Goal: Task Accomplishment & Management: Use online tool/utility

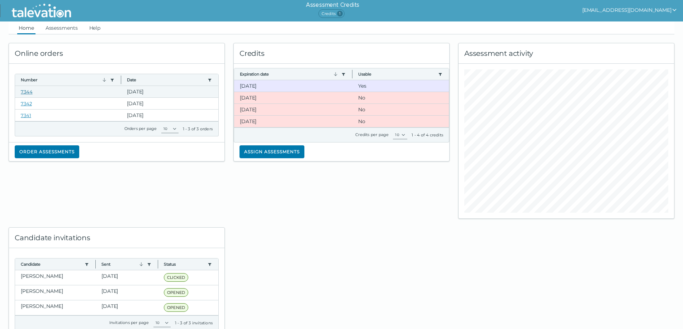
click at [29, 92] on link "7344" at bounding box center [27, 92] width 12 height 6
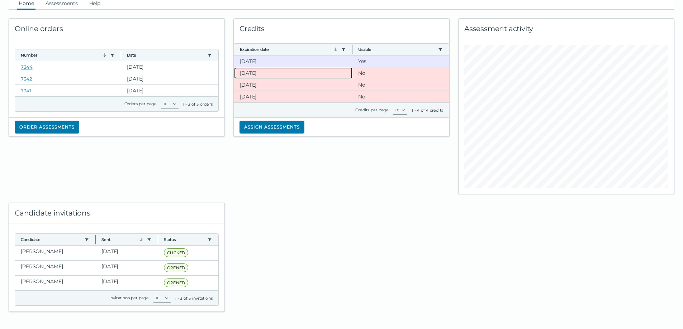
click at [261, 73] on clr-dg-cell "[DATE]" at bounding box center [293, 72] width 118 height 11
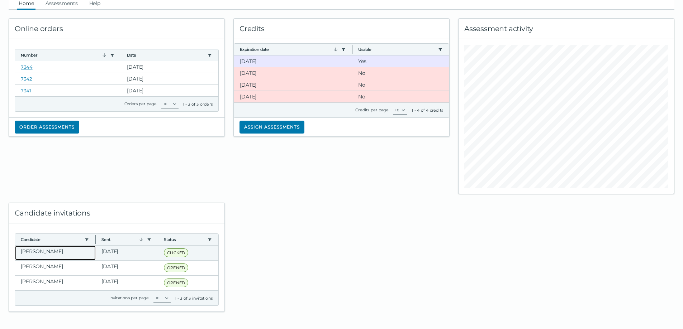
click at [80, 250] on clr-dg-cell "[PERSON_NAME]" at bounding box center [55, 253] width 81 height 15
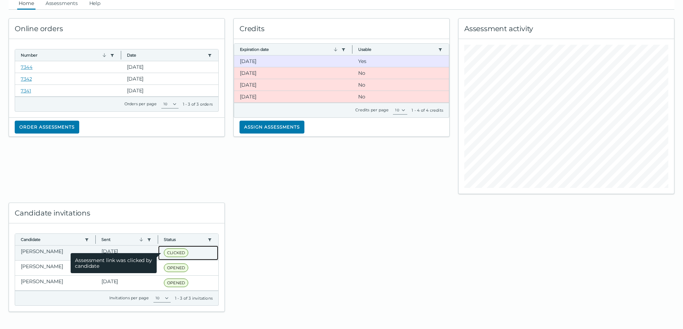
click at [174, 253] on span "CLICKED" at bounding box center [176, 253] width 24 height 9
click at [83, 253] on span "Assessment link was clicked by candidate" at bounding box center [114, 263] width 86 height 20
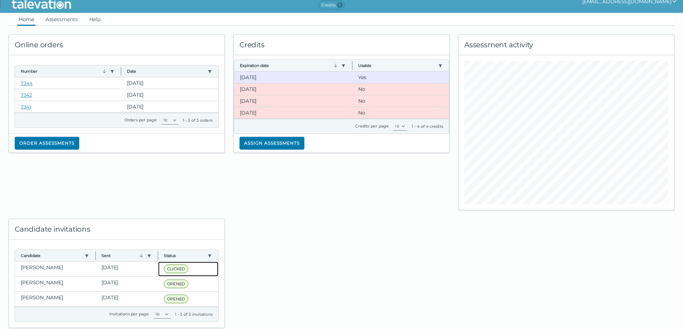
scroll to position [0, 0]
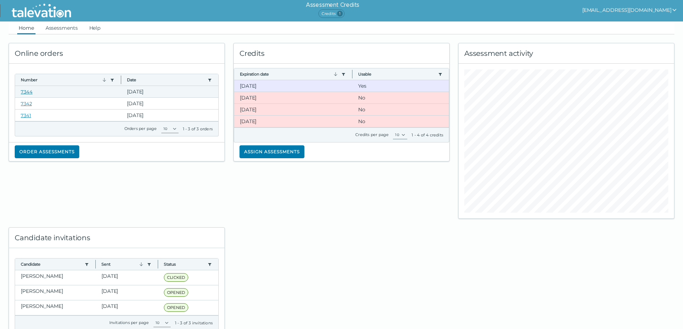
click at [29, 91] on link "7344" at bounding box center [27, 92] width 12 height 6
click at [44, 25] on link "Assessments" at bounding box center [61, 28] width 35 height 13
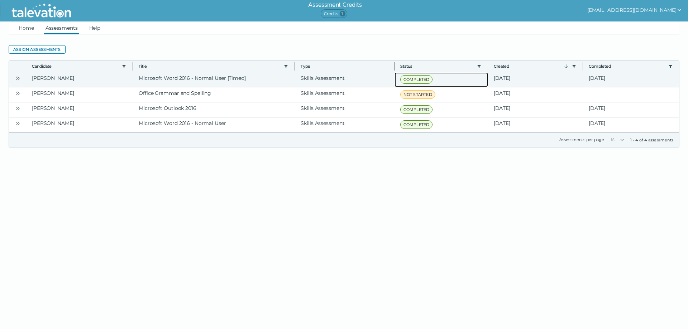
click at [408, 79] on span "COMPLETED" at bounding box center [416, 79] width 33 height 9
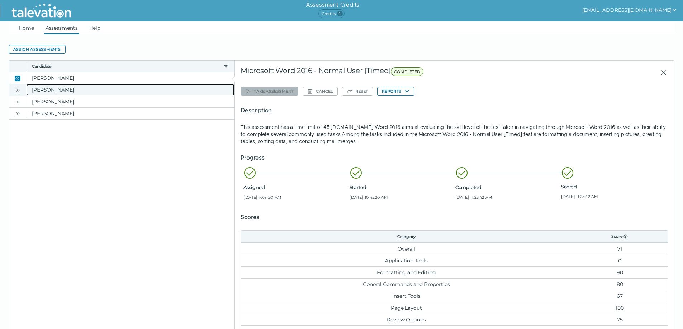
click at [115, 89] on clr-dg-cell "[PERSON_NAME]" at bounding box center [130, 89] width 208 height 11
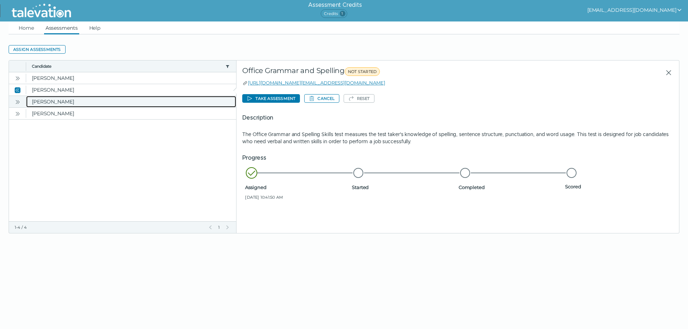
click at [118, 105] on clr-dg-cell "[PERSON_NAME]" at bounding box center [131, 101] width 210 height 11
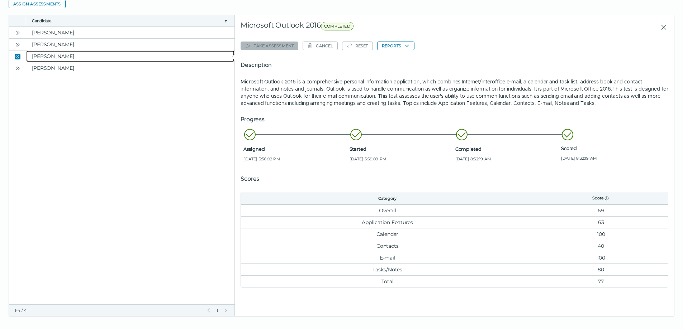
scroll to position [50, 0]
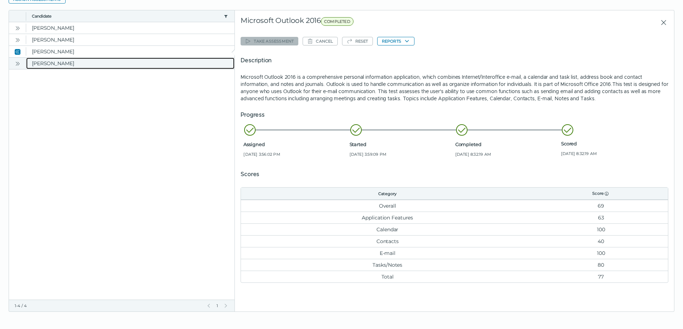
click at [144, 60] on clr-dg-cell "[PERSON_NAME]" at bounding box center [130, 63] width 208 height 11
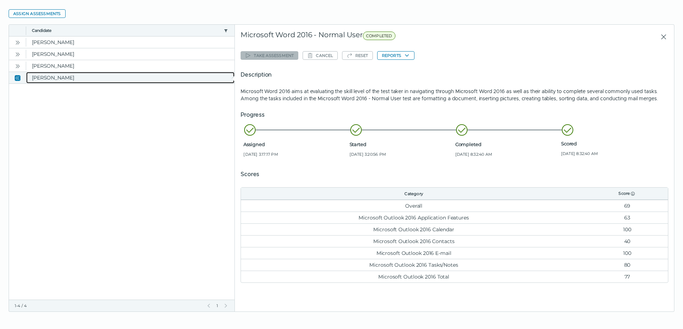
scroll to position [36, 0]
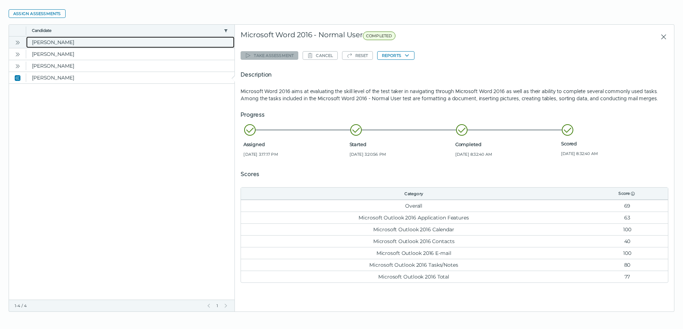
click at [103, 44] on clr-dg-cell "[PERSON_NAME]" at bounding box center [130, 42] width 208 height 11
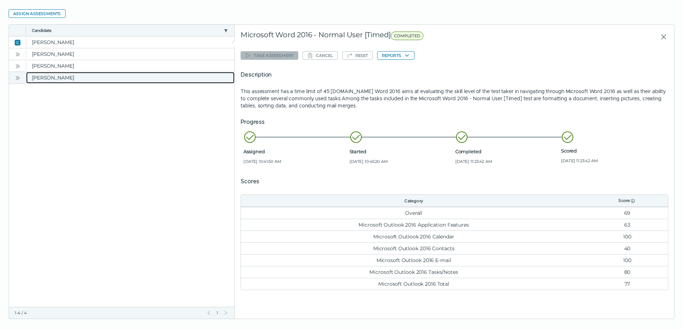
click at [103, 75] on clr-dg-cell "[PERSON_NAME]" at bounding box center [130, 77] width 208 height 11
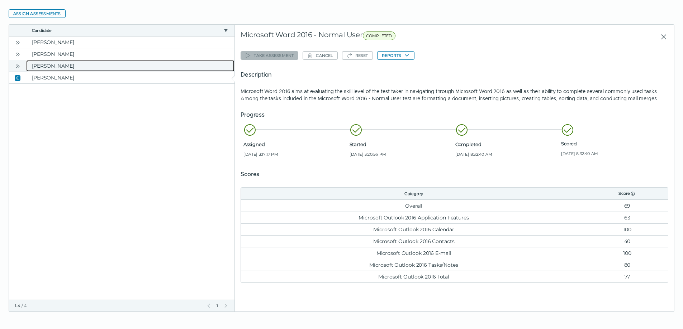
click at [104, 66] on clr-dg-cell "[PERSON_NAME]" at bounding box center [130, 65] width 208 height 11
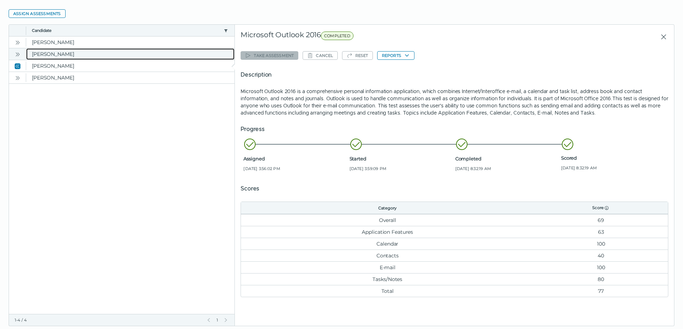
click at [108, 56] on clr-dg-cell "[PERSON_NAME]" at bounding box center [130, 53] width 208 height 11
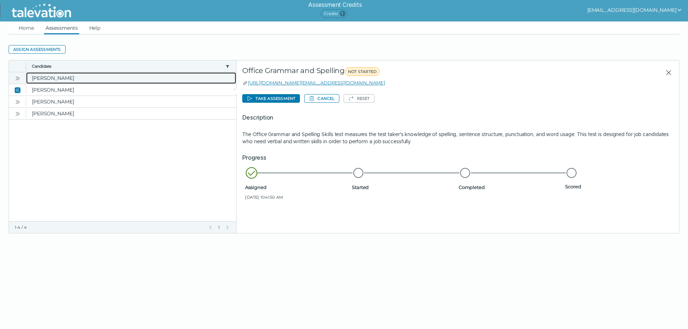
click at [104, 79] on clr-dg-cell "[PERSON_NAME]" at bounding box center [131, 77] width 210 height 11
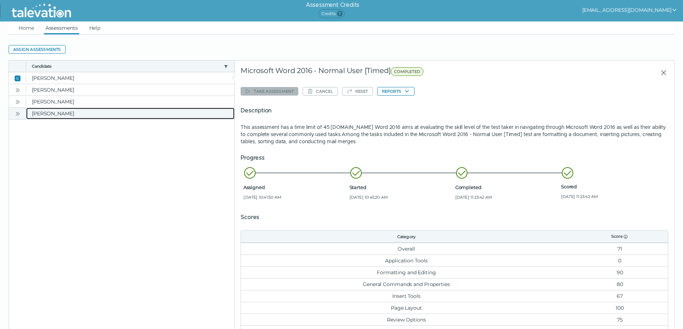
click at [106, 114] on clr-dg-cell "[PERSON_NAME]" at bounding box center [130, 113] width 208 height 11
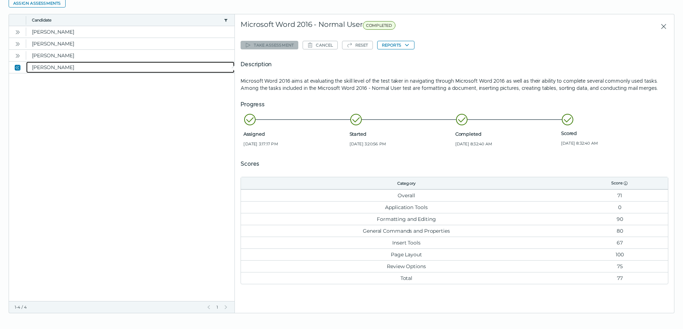
scroll to position [48, 0]
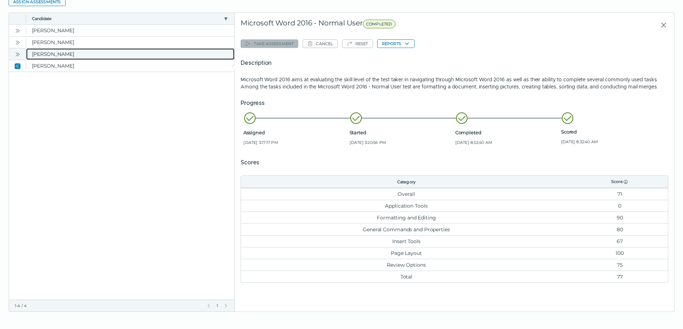
click at [129, 54] on clr-dg-cell "[PERSON_NAME]" at bounding box center [130, 53] width 208 height 11
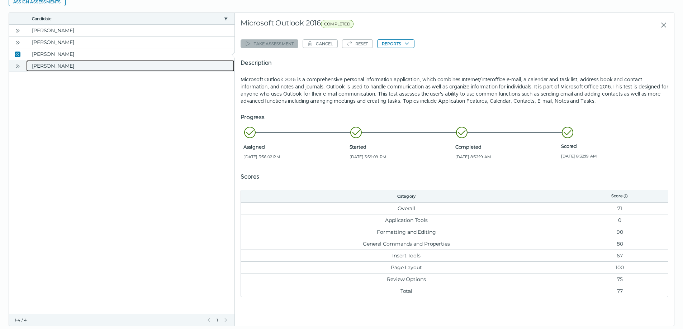
click at [84, 68] on clr-dg-cell "[PERSON_NAME]" at bounding box center [130, 65] width 208 height 11
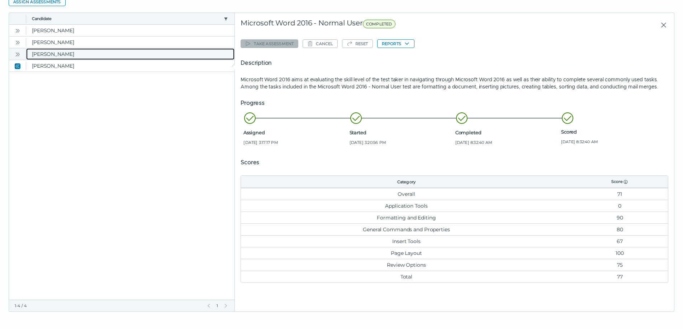
click at [120, 54] on clr-dg-cell "[PERSON_NAME]" at bounding box center [130, 53] width 208 height 11
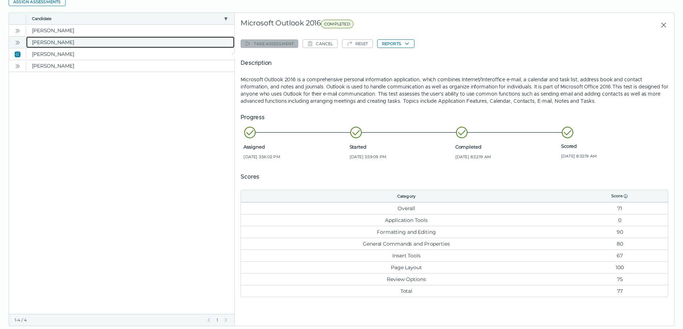
click at [117, 44] on clr-dg-cell "[PERSON_NAME]" at bounding box center [130, 42] width 208 height 11
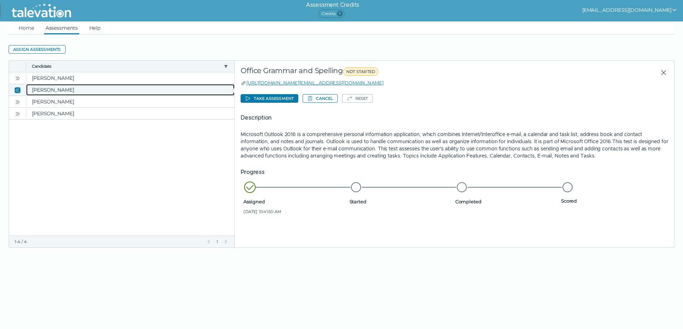
scroll to position [0, 0]
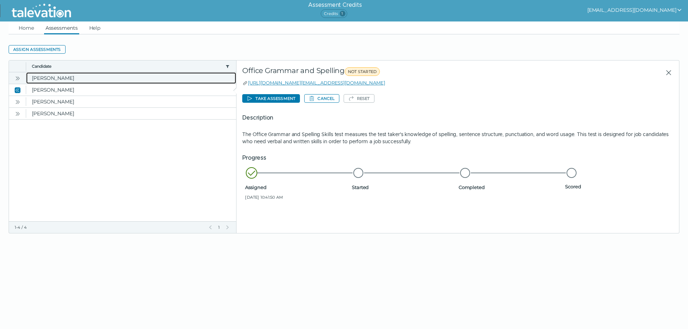
click at [79, 77] on clr-dg-cell "[PERSON_NAME]" at bounding box center [131, 77] width 210 height 11
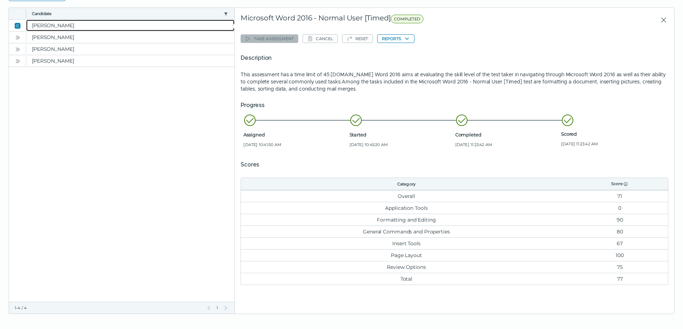
scroll to position [55, 0]
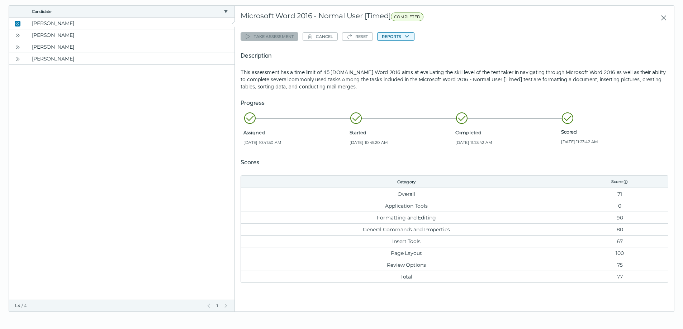
click at [406, 36] on icon "button" at bounding box center [407, 37] width 6 height 6
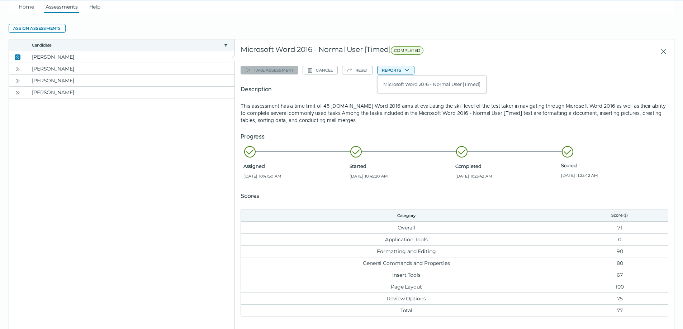
scroll to position [0, 0]
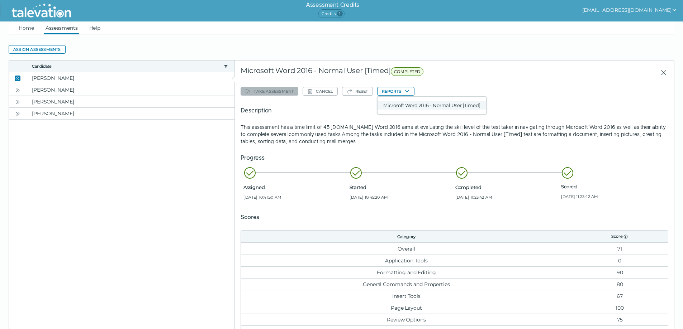
click at [427, 104] on button "Microsoft Word 2016 - Normal User [Timed]" at bounding box center [431, 105] width 109 height 9
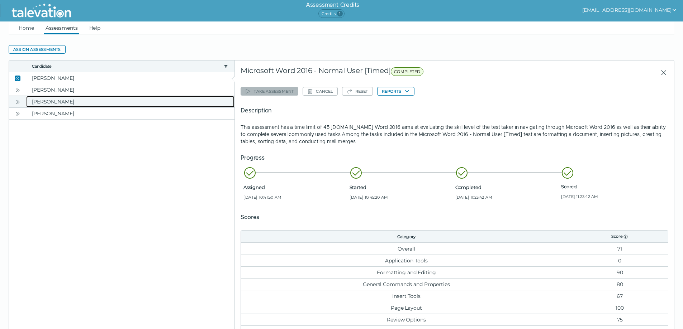
click at [106, 104] on clr-dg-cell "[PERSON_NAME]" at bounding box center [130, 101] width 208 height 11
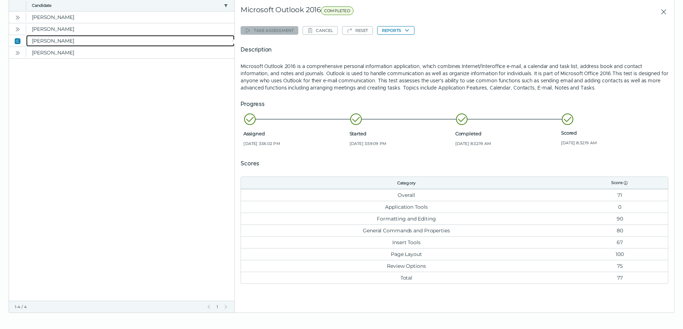
scroll to position [62, 0]
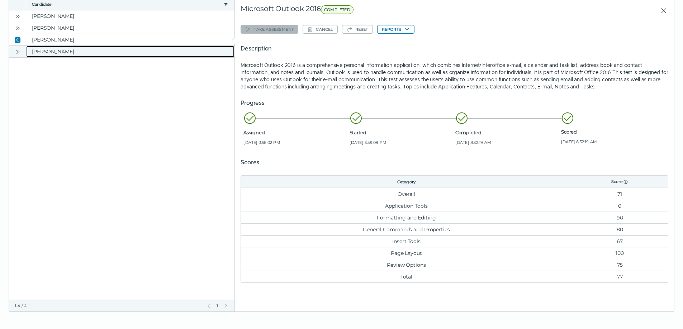
click at [107, 54] on clr-dg-cell "[PERSON_NAME]" at bounding box center [130, 51] width 208 height 11
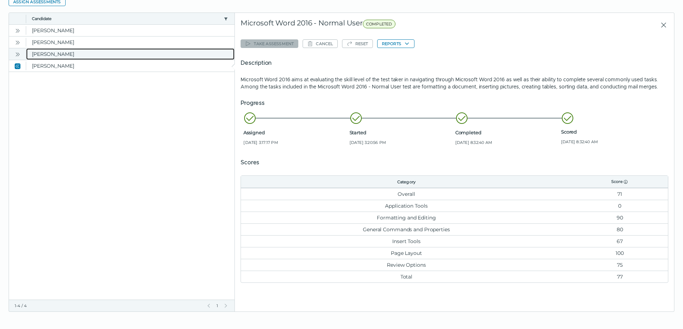
click at [103, 54] on clr-dg-cell "[PERSON_NAME]" at bounding box center [130, 53] width 208 height 11
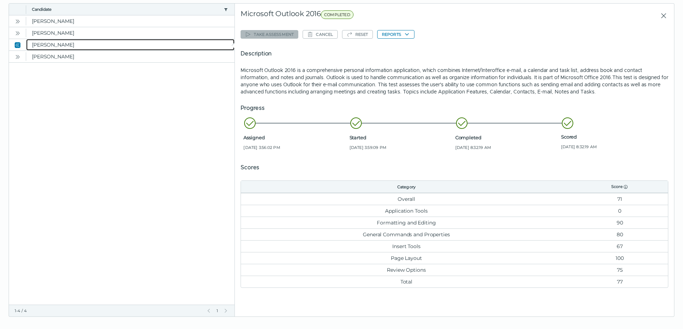
scroll to position [62, 0]
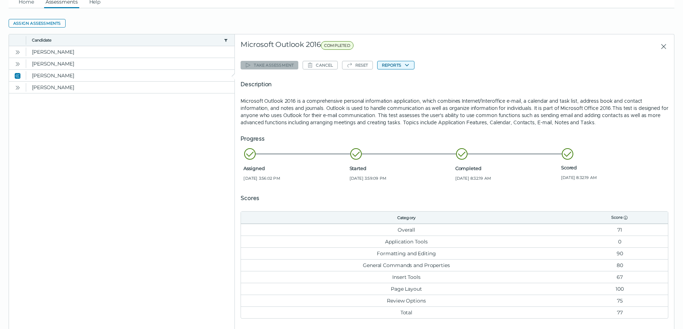
click at [398, 67] on button "Reports" at bounding box center [395, 65] width 37 height 9
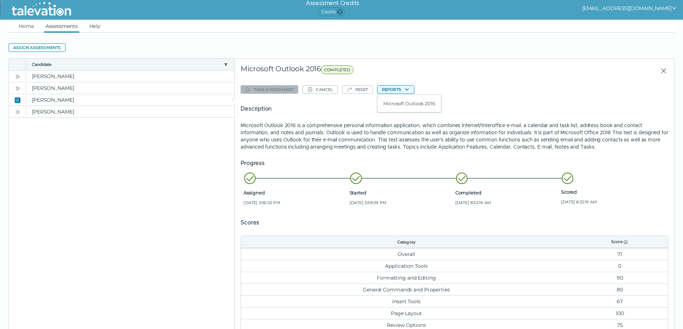
scroll to position [0, 0]
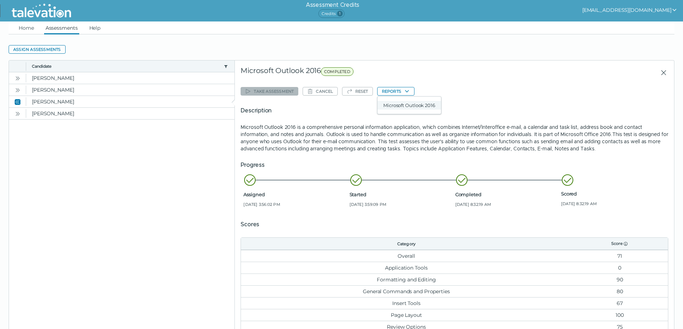
click at [403, 104] on button "Microsoft Outlook 2016" at bounding box center [408, 105] width 63 height 9
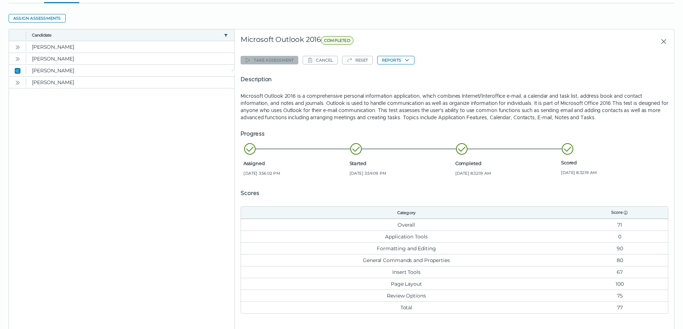
scroll to position [62, 0]
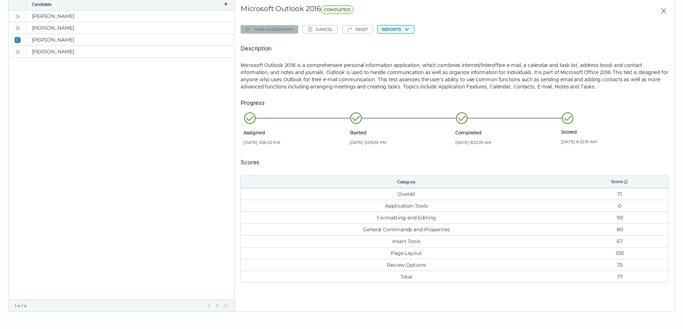
click at [397, 32] on button "Reports" at bounding box center [395, 29] width 37 height 9
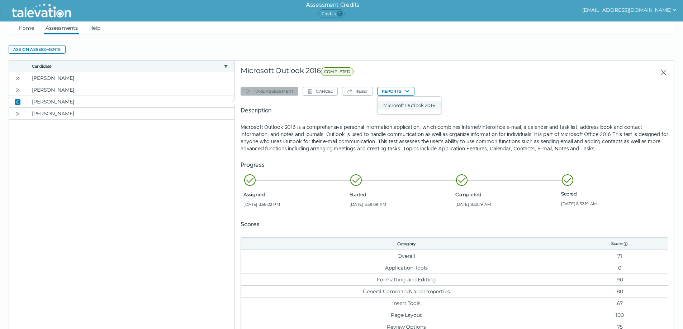
click at [401, 102] on button "Microsoft Outlook 2016" at bounding box center [408, 105] width 63 height 9
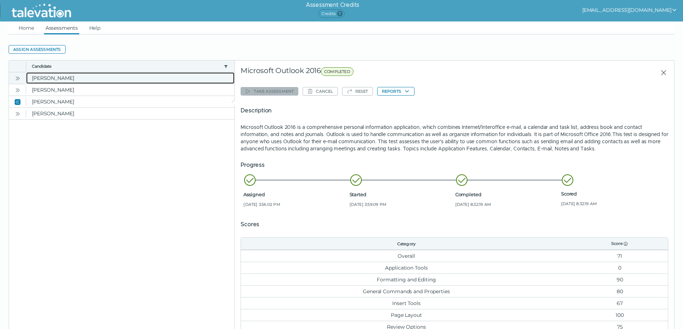
click at [68, 77] on clr-dg-cell "[PERSON_NAME]" at bounding box center [130, 77] width 208 height 11
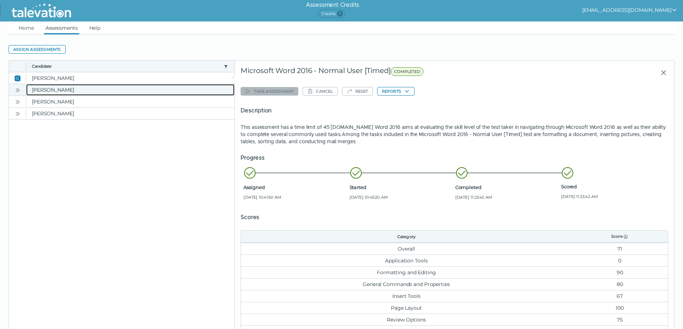
click at [67, 90] on clr-dg-cell "[PERSON_NAME]" at bounding box center [130, 89] width 208 height 11
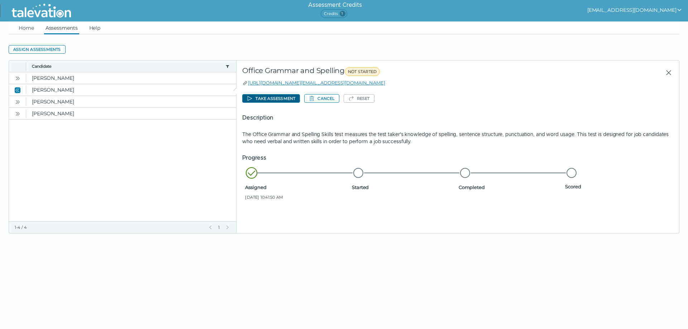
click at [272, 99] on button "Take assessment" at bounding box center [271, 98] width 58 height 9
